Goal: Find contact information: Find contact information

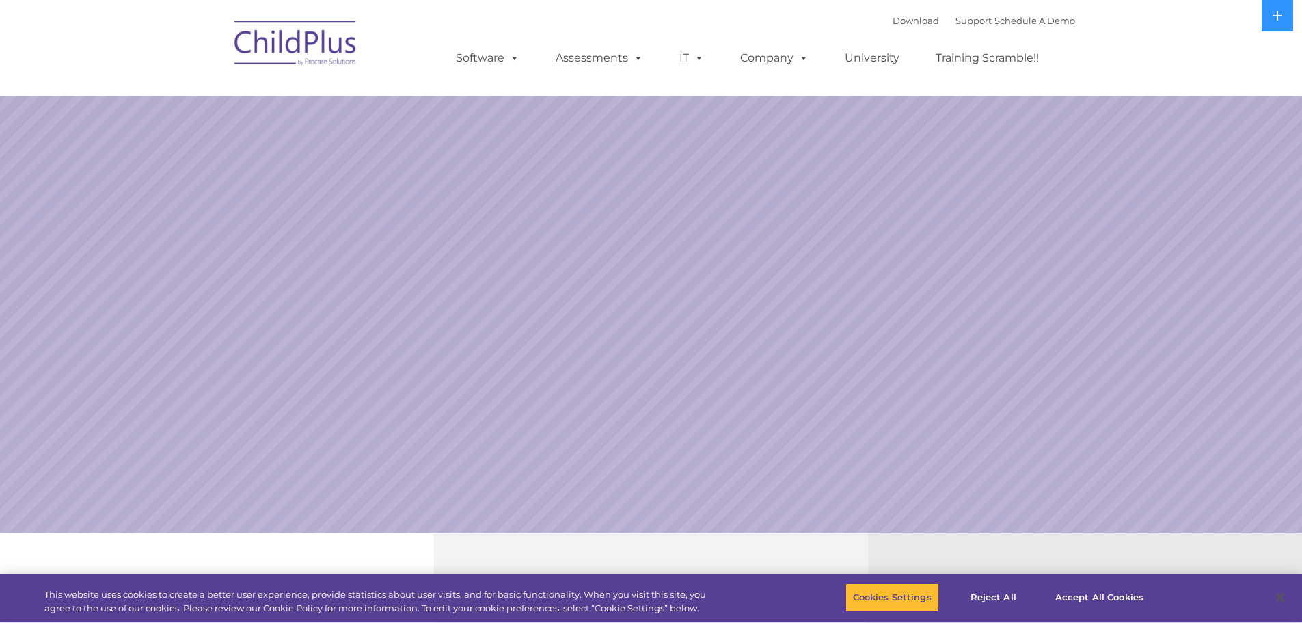
select select "MEDIUM"
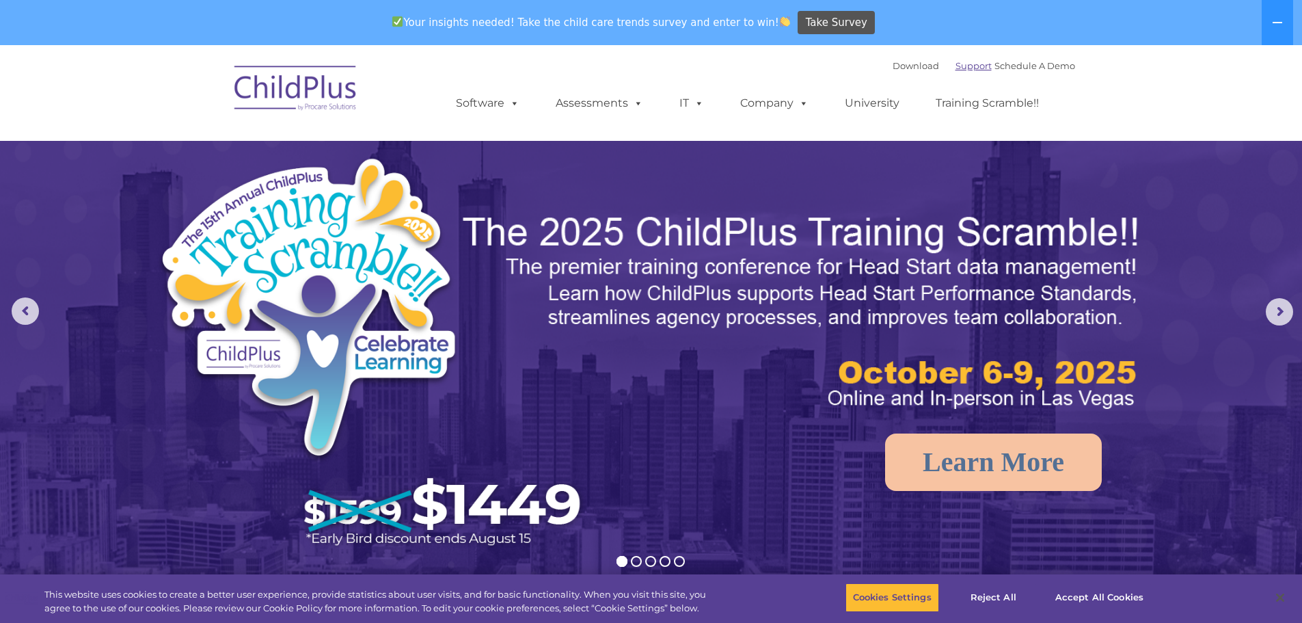
click at [956, 66] on link "Support" at bounding box center [974, 65] width 36 height 11
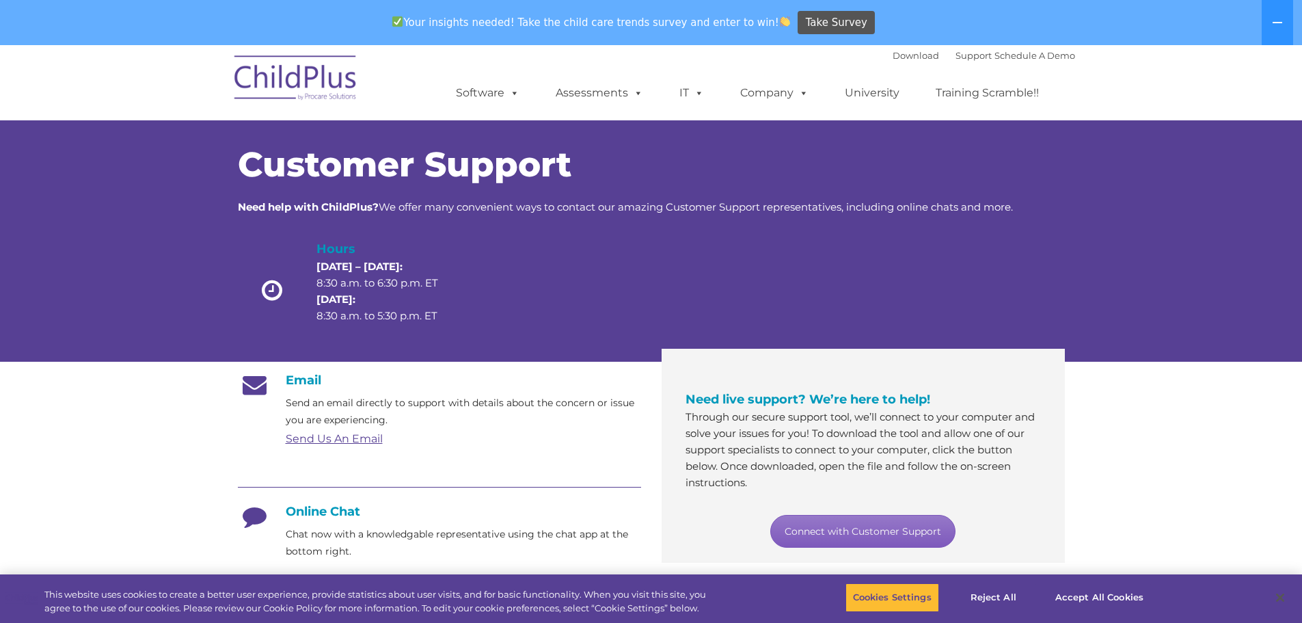
click at [876, 535] on link "Connect with Customer Support" at bounding box center [863, 531] width 185 height 33
